Goal: Information Seeking & Learning: Learn about a topic

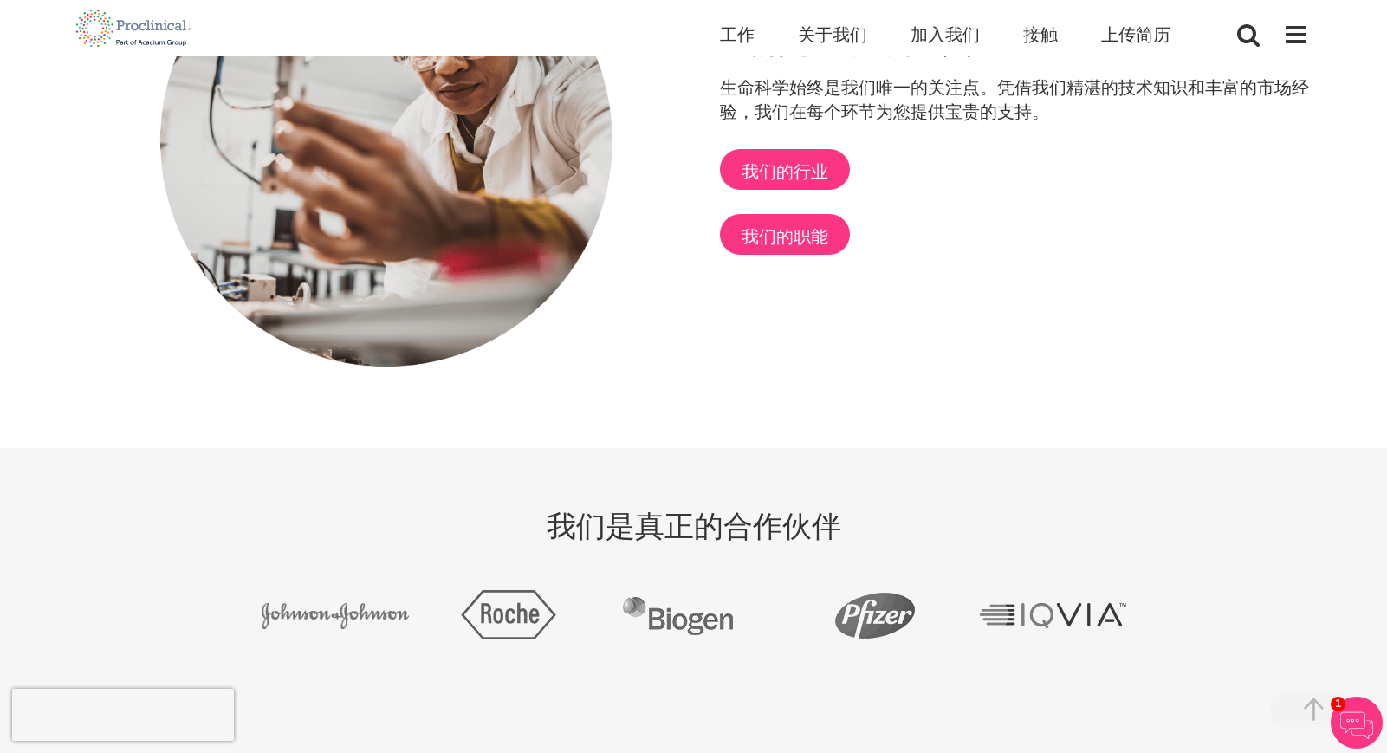
scroll to position [2861, 0]
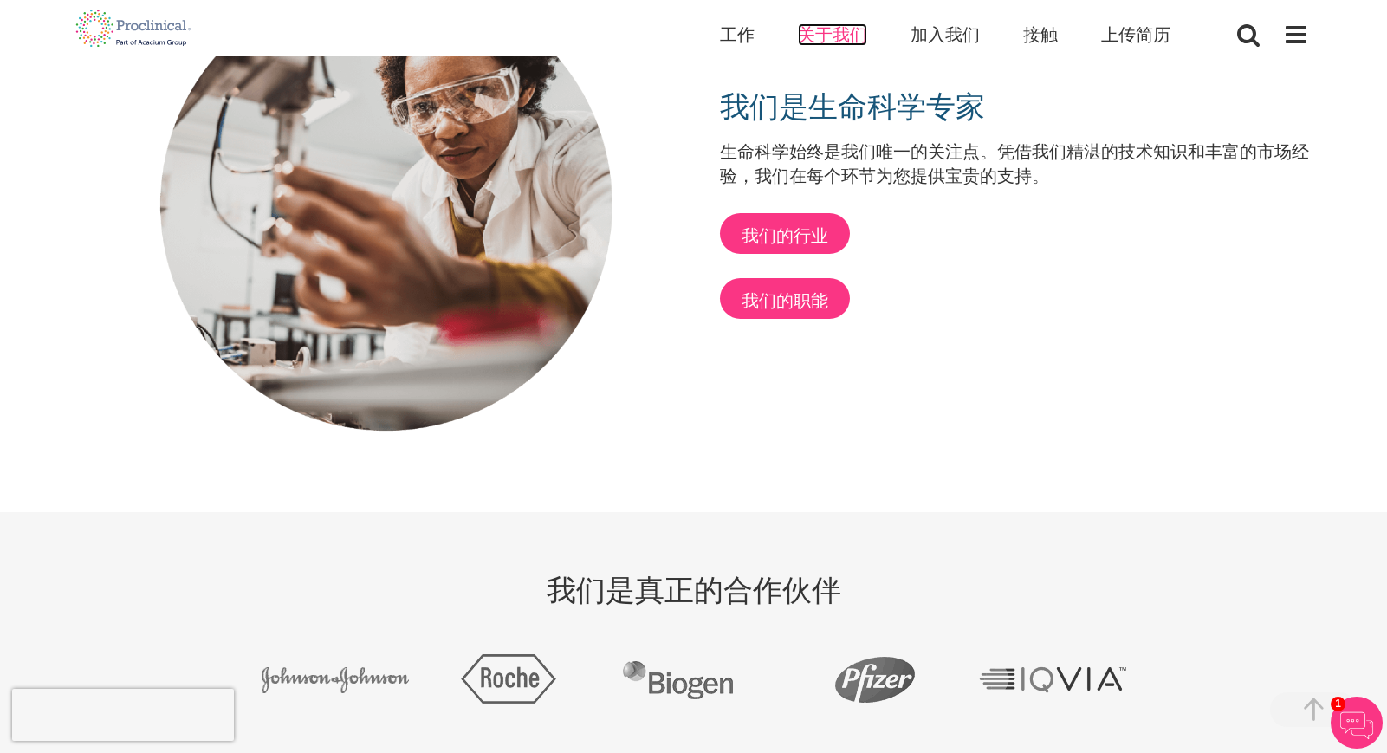
click at [823, 30] on font "关于我们" at bounding box center [832, 34] width 69 height 23
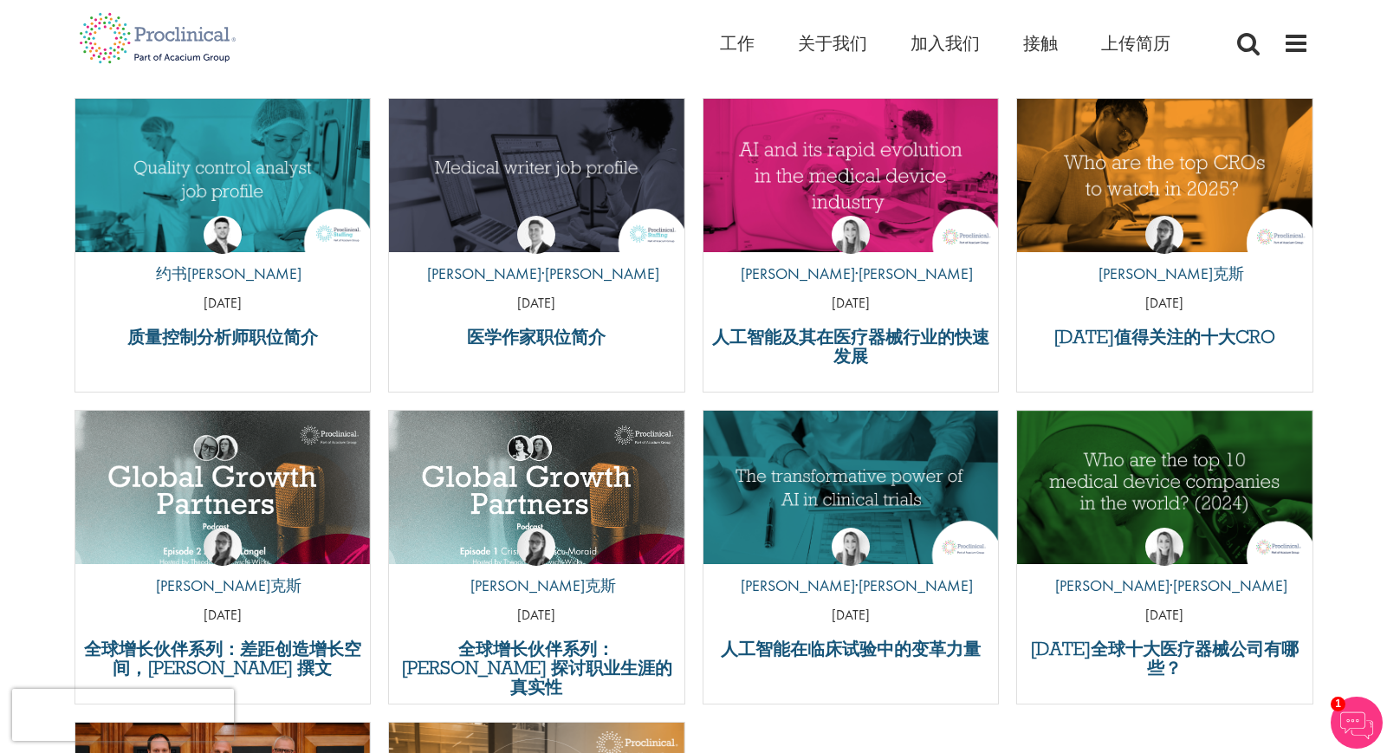
scroll to position [5890, 0]
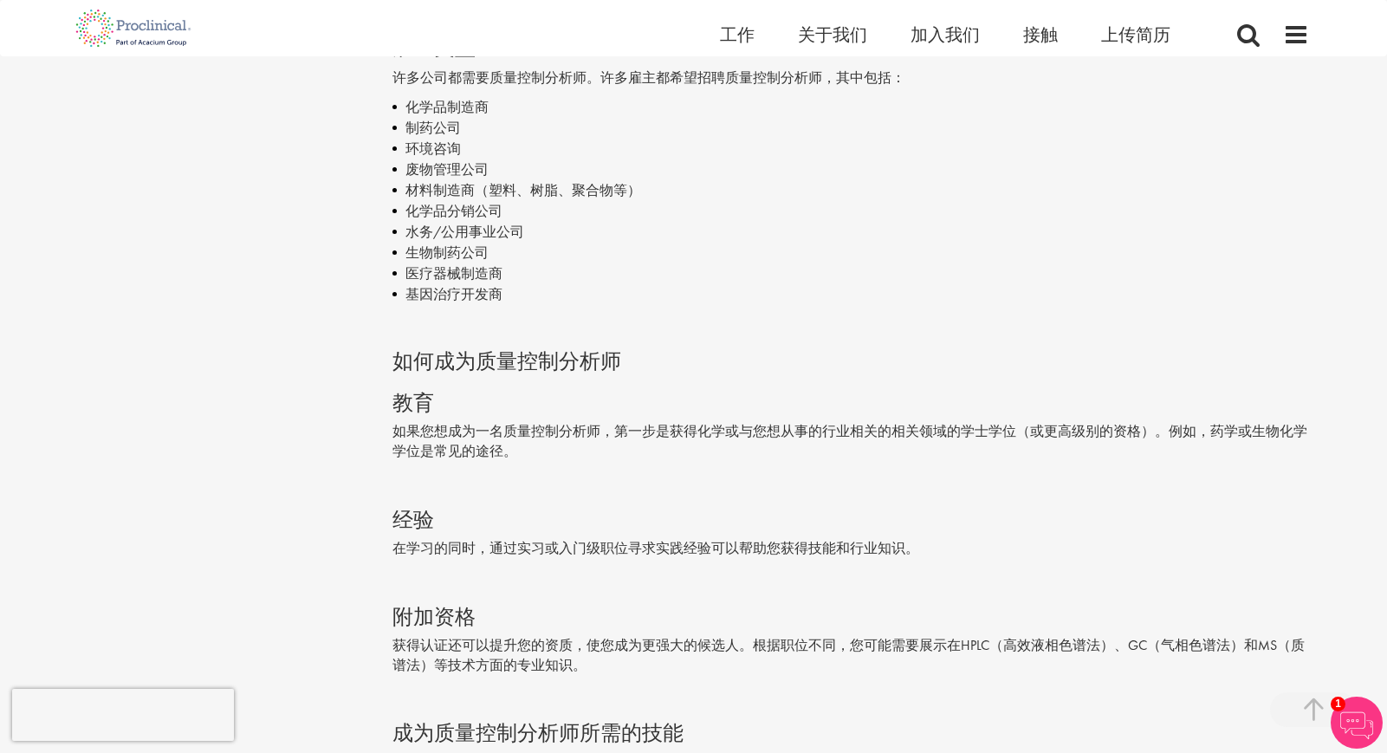
scroll to position [1939, 0]
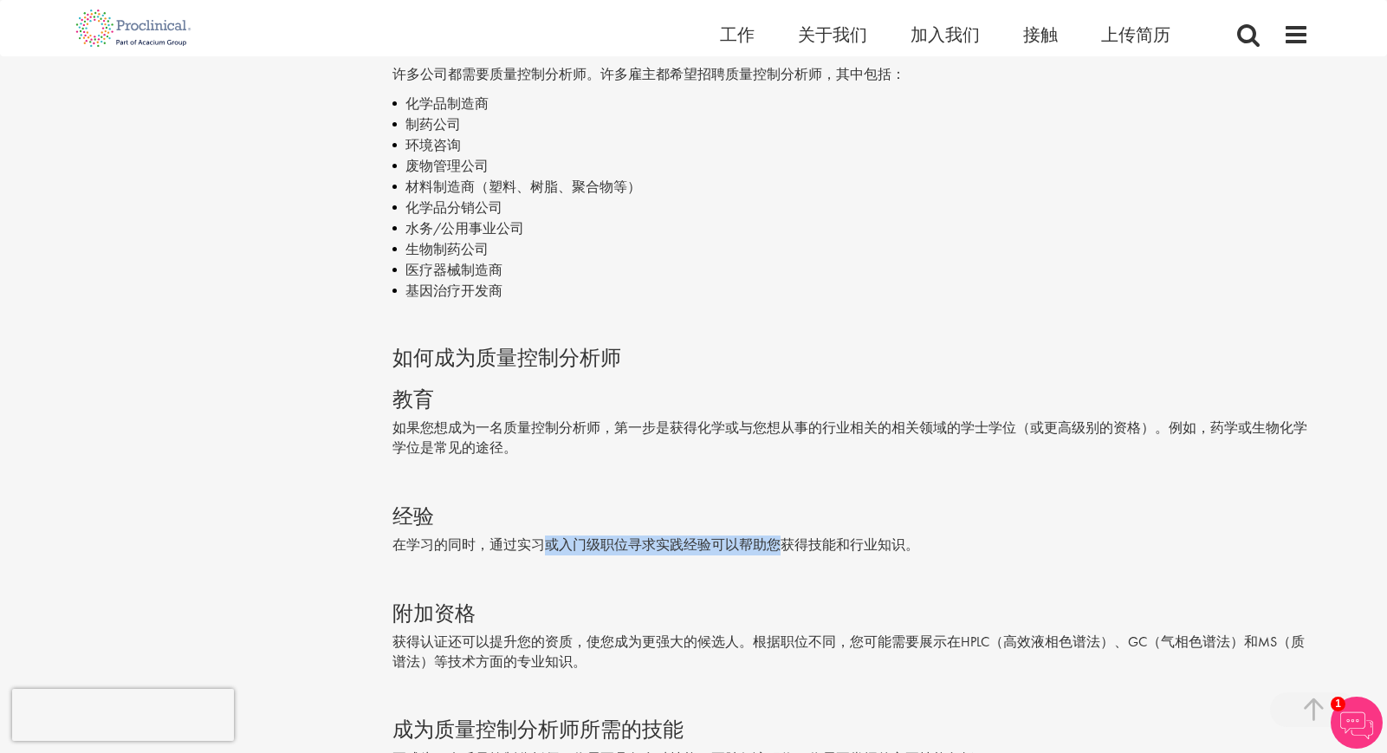
drag, startPoint x: 541, startPoint y: 538, endPoint x: 786, endPoint y: 540, distance: 245.1
click at [786, 540] on font "在学习的同时，通过实习或入门级职位寻求实践经验可以帮助您获得技能和行业知识。" at bounding box center [655, 544] width 527 height 18
click at [624, 543] on font "在学习的同时，通过实习或入门级职位寻求实践经验可以帮助您获得技能和行业知识。" at bounding box center [655, 544] width 527 height 18
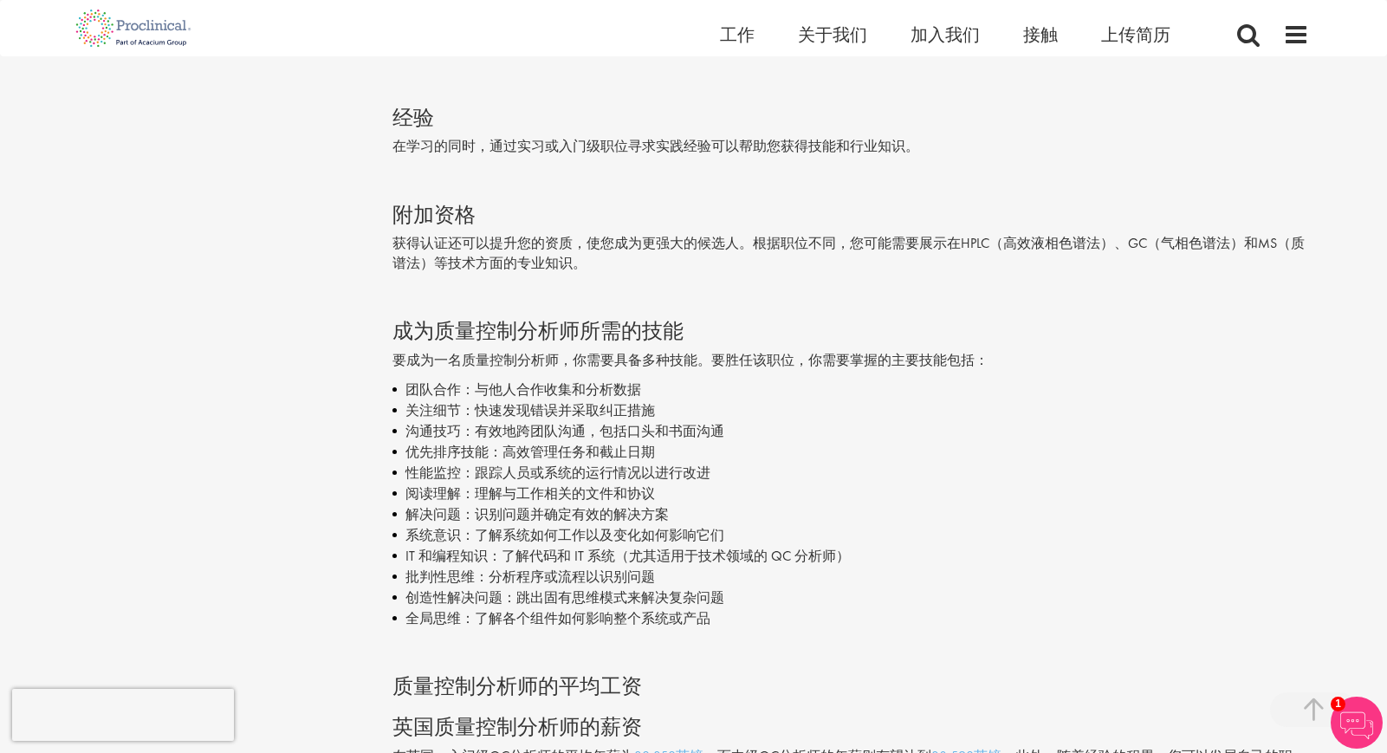
scroll to position [2341, 0]
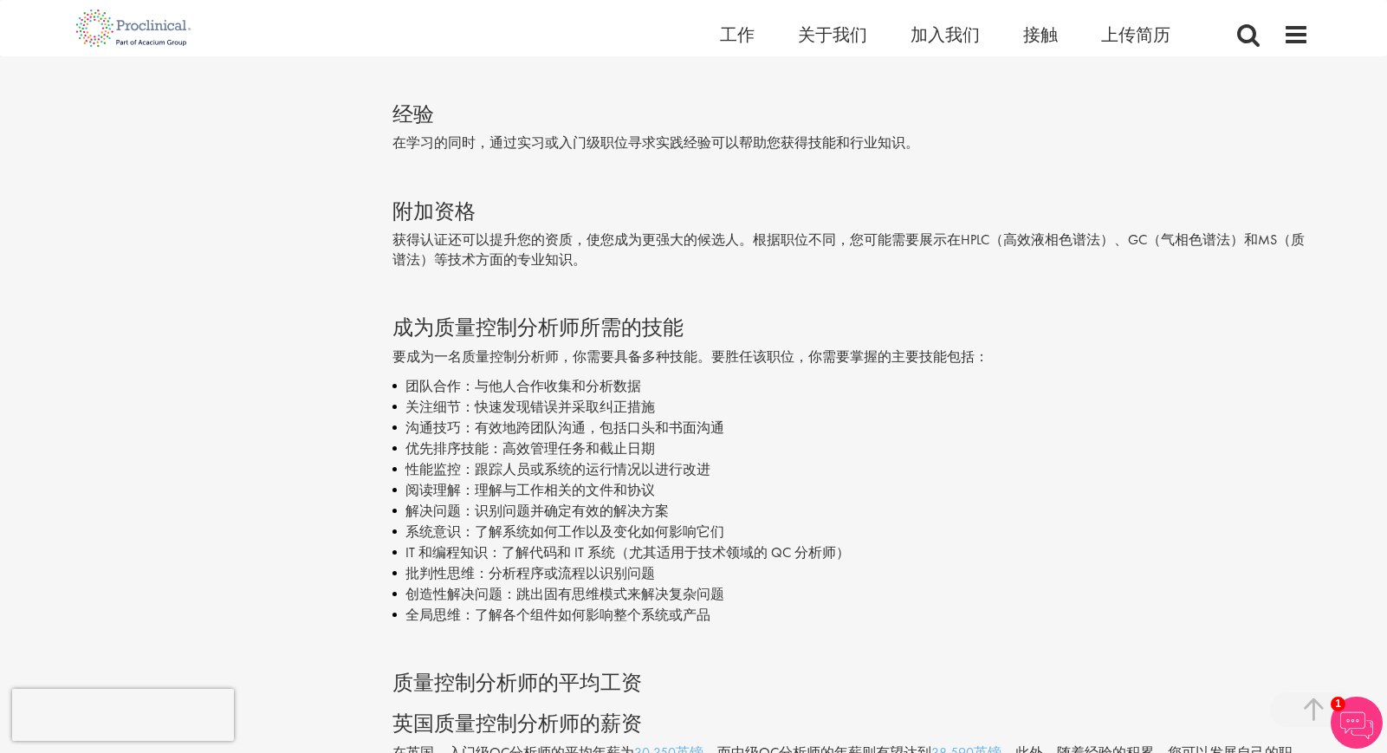
click at [1012, 240] on font "获得认证还可以提升您的资质，使您成为更强大的候选人。根据职位不同，您可能需要展示在HPLC（高效液相色谱法）、GC（气相色谱法）和MS（质谱法）等技术方面的专…" at bounding box center [848, 249] width 912 height 38
click at [982, 237] on font "获得认证还可以提升您的资质，使您成为更强大的候选人。根据职位不同，您可能需要展示在HPLC（高效液相色谱法）、GC（气相色谱法）和MS（质谱法）等技术方面的专…" at bounding box center [848, 249] width 912 height 38
drag, startPoint x: 963, startPoint y: 239, endPoint x: 1112, endPoint y: 238, distance: 149.0
click at [1112, 238] on font "获得认证还可以提升您的资质，使您成为更强大的候选人。根据职位不同，您可能需要展示在HPLC（高效液相色谱法）、GC（气相色谱法）和MS（质谱法）等技术方面的专…" at bounding box center [848, 249] width 912 height 38
